Goal: Information Seeking & Learning: Learn about a topic

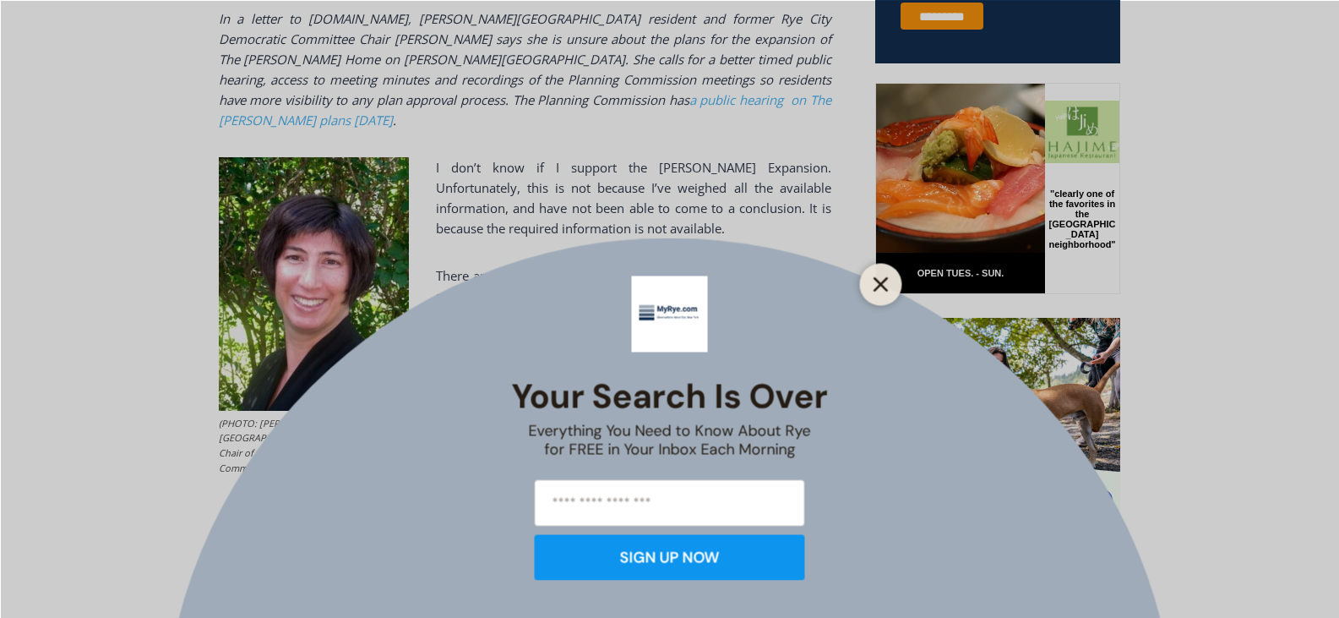
click at [883, 286] on line "Close" at bounding box center [880, 284] width 12 height 12
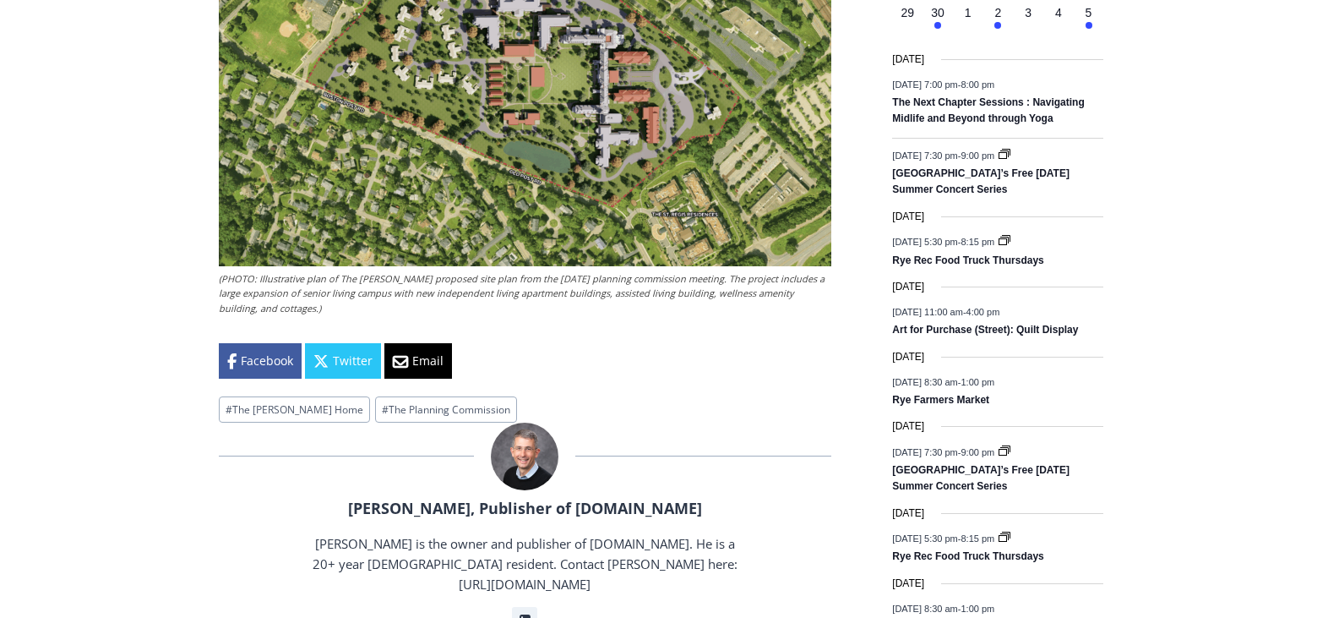
scroll to position [2124, 0]
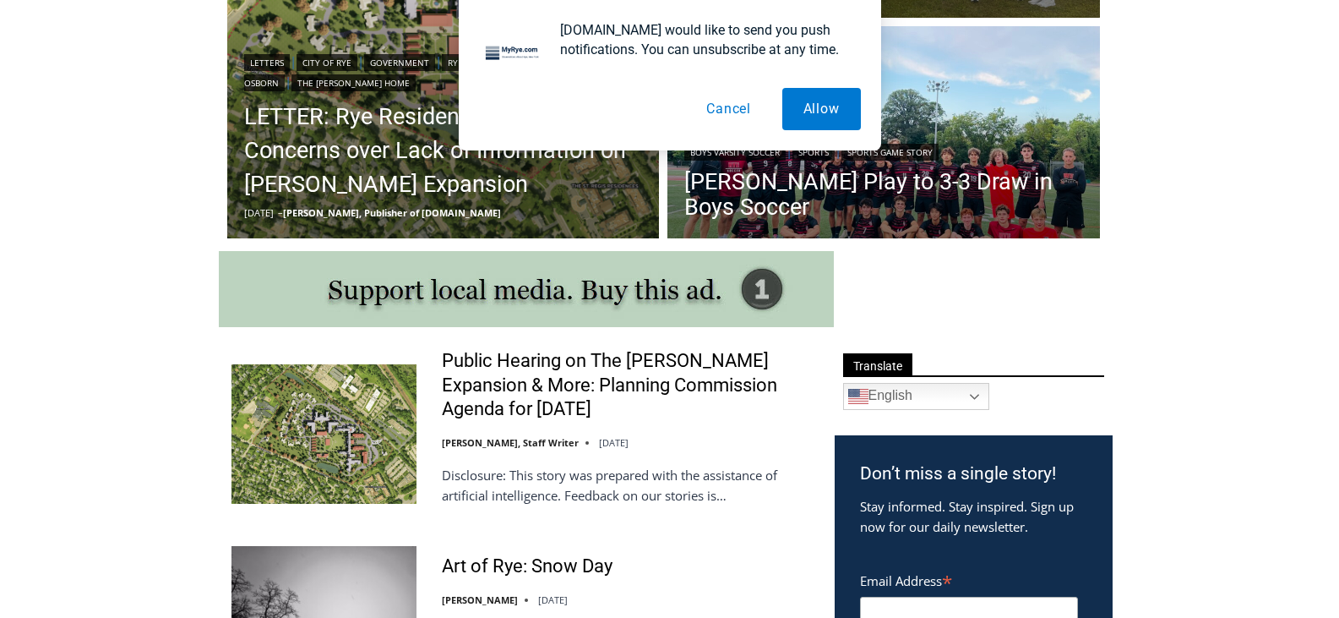
click at [728, 105] on button "Cancel" at bounding box center [728, 109] width 87 height 42
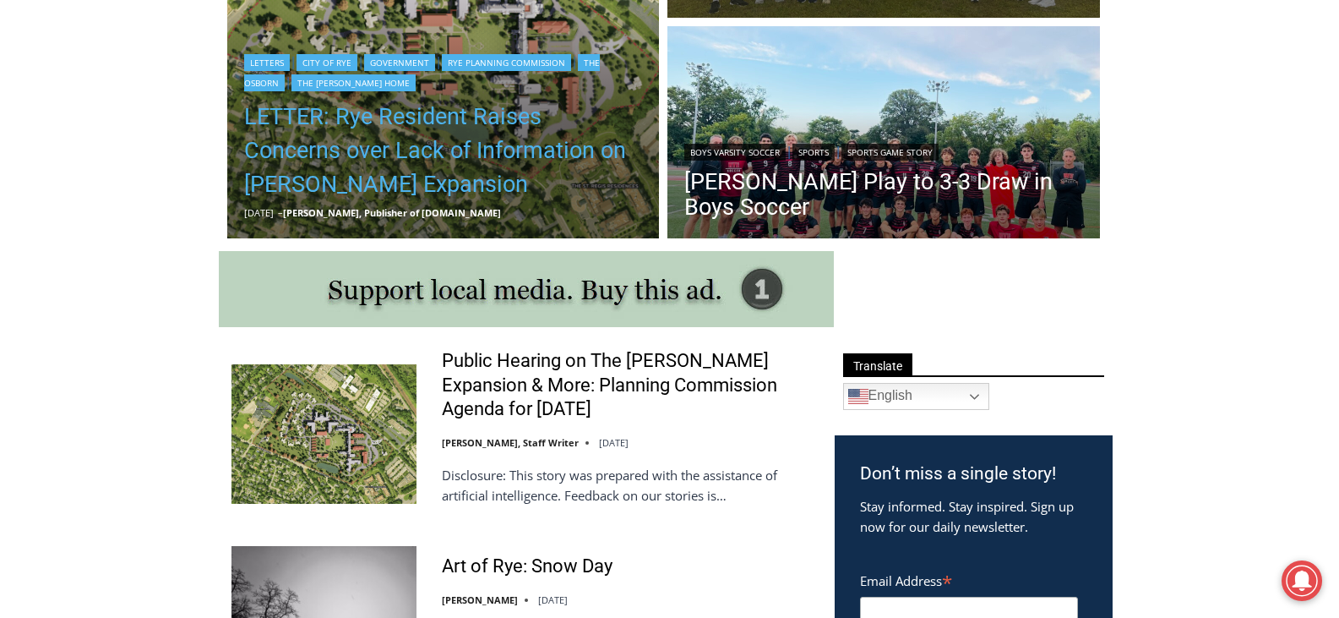
click at [437, 119] on link "LETTER: Rye Resident Raises Concerns over Lack of Information on [PERSON_NAME] …" at bounding box center [443, 150] width 399 height 101
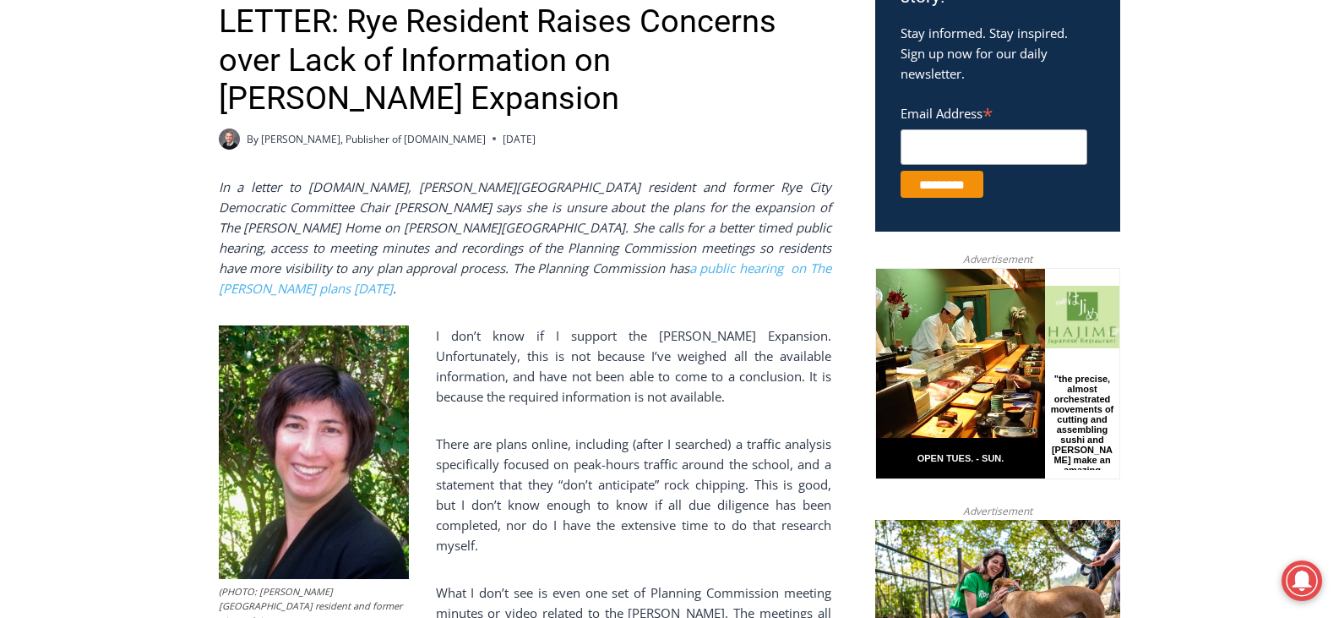
scroll to position [621, 0]
